Goal: Task Accomplishment & Management: Use online tool/utility

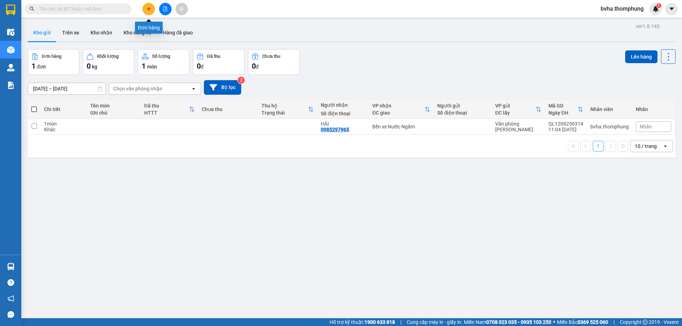
click at [149, 9] on icon "plus" at bounding box center [148, 8] width 5 height 5
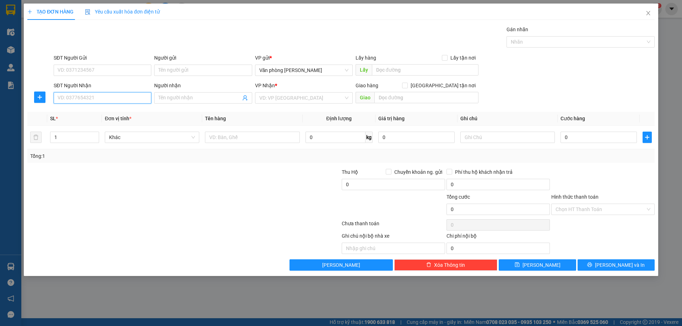
click at [104, 101] on input "SĐT Người Nhận" at bounding box center [103, 97] width 98 height 11
click at [107, 110] on div "0983598885 - ANH CĂN" at bounding box center [102, 112] width 89 height 8
type input "0983598885"
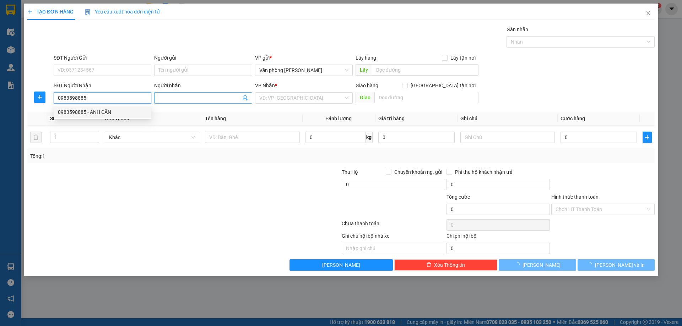
type input "ANH CĂN"
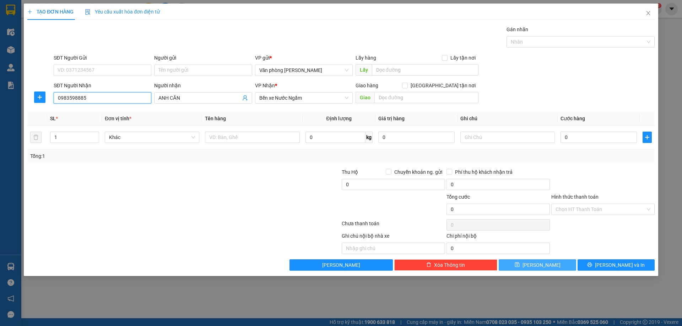
type input "0983598885"
click at [545, 266] on button "Lưu" at bounding box center [536, 264] width 77 height 11
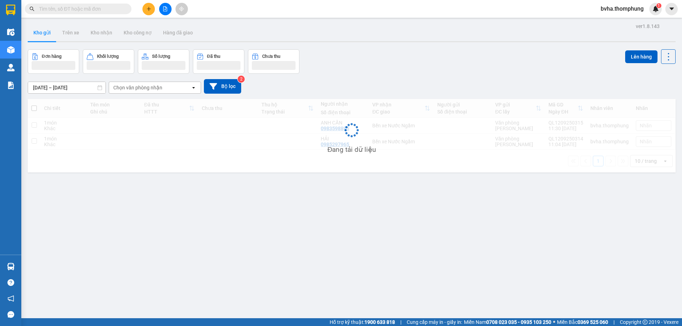
click at [85, 13] on span at bounding box center [78, 9] width 106 height 11
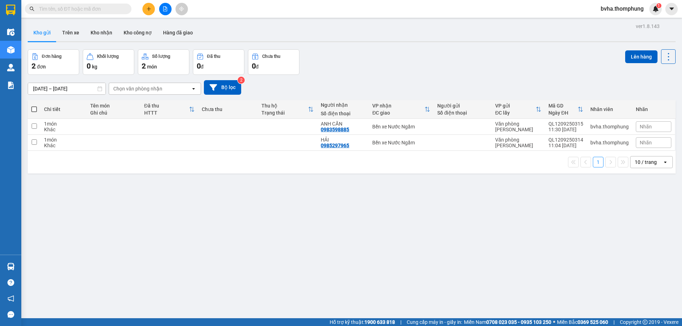
click at [89, 10] on input "text" at bounding box center [81, 9] width 84 height 8
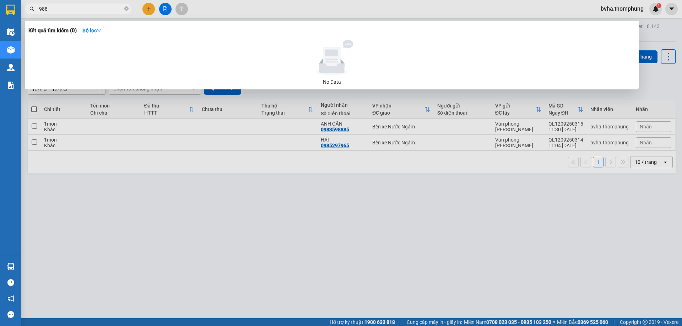
type input "9885"
click at [125, 11] on icon "close-circle" at bounding box center [126, 8] width 4 height 4
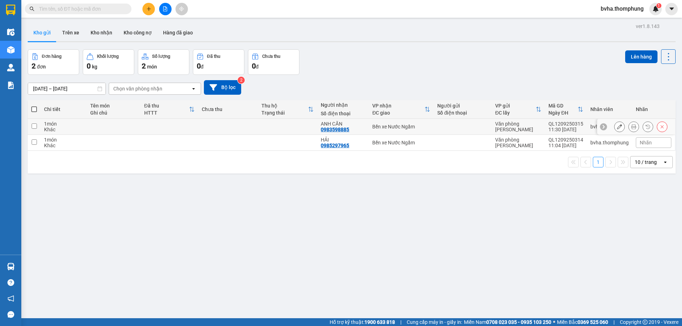
click at [33, 124] on input "checkbox" at bounding box center [34, 126] width 5 height 5
checkbox input "true"
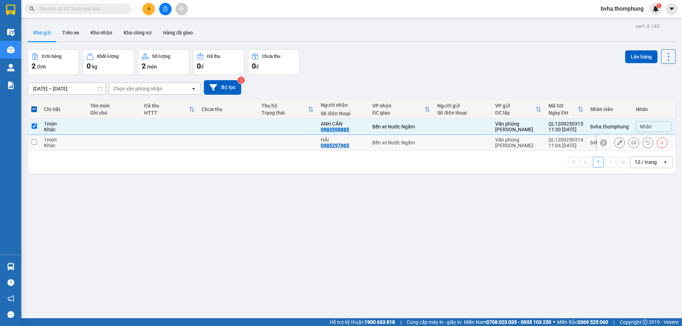
click at [34, 142] on input "checkbox" at bounding box center [34, 142] width 5 height 5
checkbox input "true"
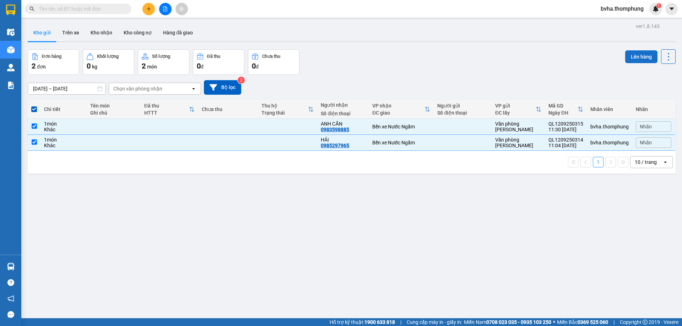
click at [633, 56] on button "Lên hàng" at bounding box center [641, 56] width 32 height 13
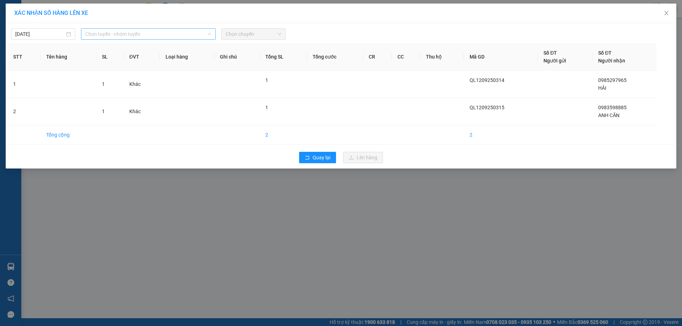
click at [142, 38] on span "Chọn tuyến - nhóm tuyến" at bounding box center [148, 34] width 126 height 11
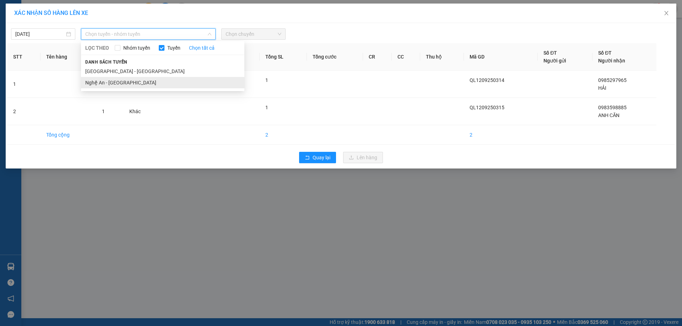
click at [160, 83] on li "Nghệ An - [GEOGRAPHIC_DATA]" at bounding box center [162, 82] width 163 height 11
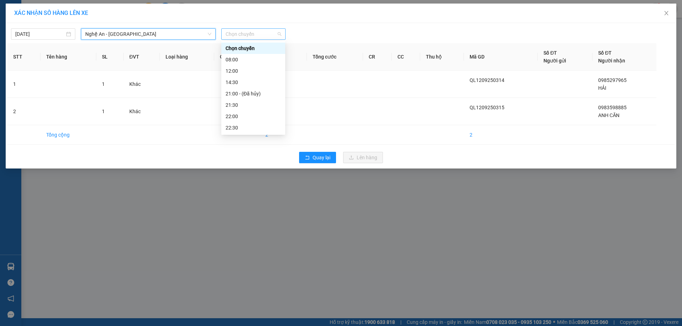
click at [252, 35] on span "Chọn chuyến" at bounding box center [253, 34] width 56 height 11
click at [245, 71] on div "12:00" at bounding box center [252, 71] width 55 height 8
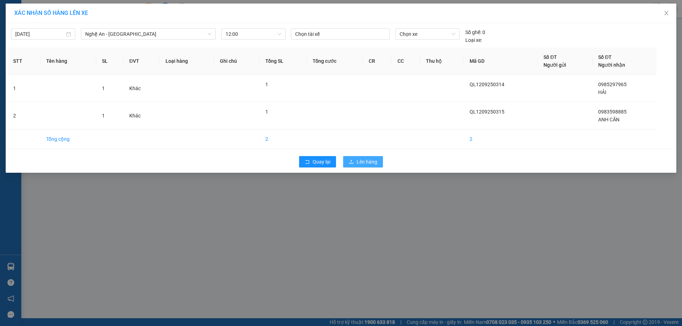
click at [358, 163] on span "Lên hàng" at bounding box center [366, 162] width 21 height 8
